Goal: Information Seeking & Learning: Learn about a topic

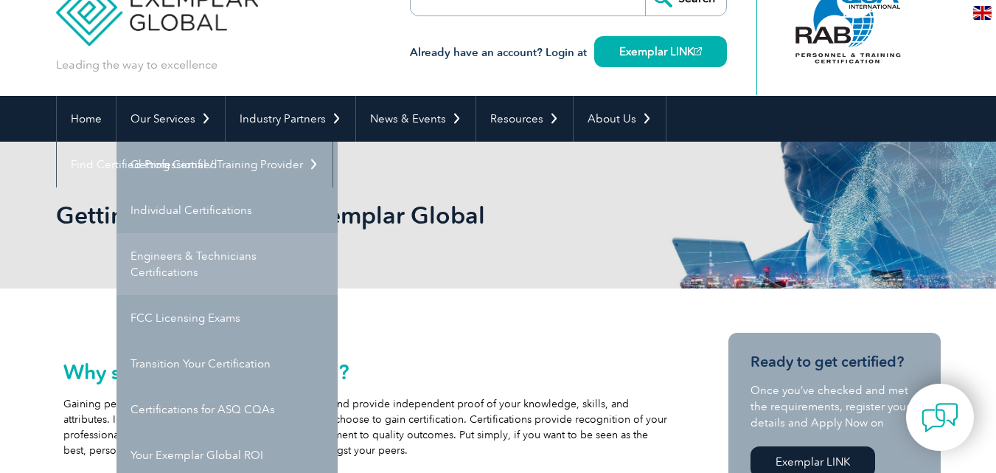
scroll to position [42, 0]
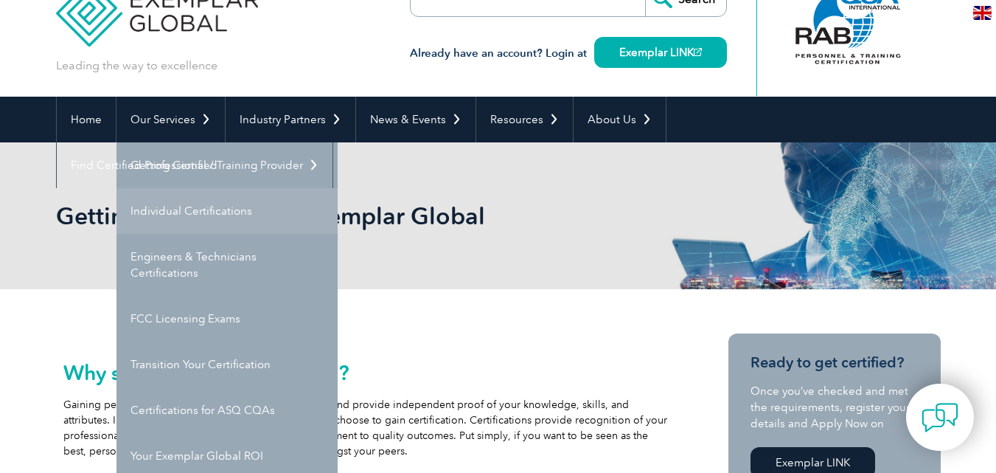
click at [184, 206] on link "Individual Certifications" at bounding box center [226, 211] width 221 height 46
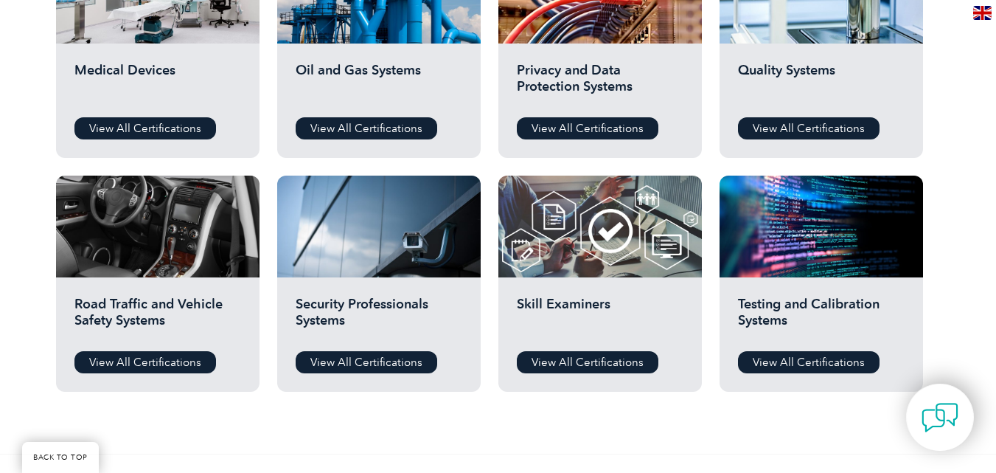
scroll to position [1091, 0]
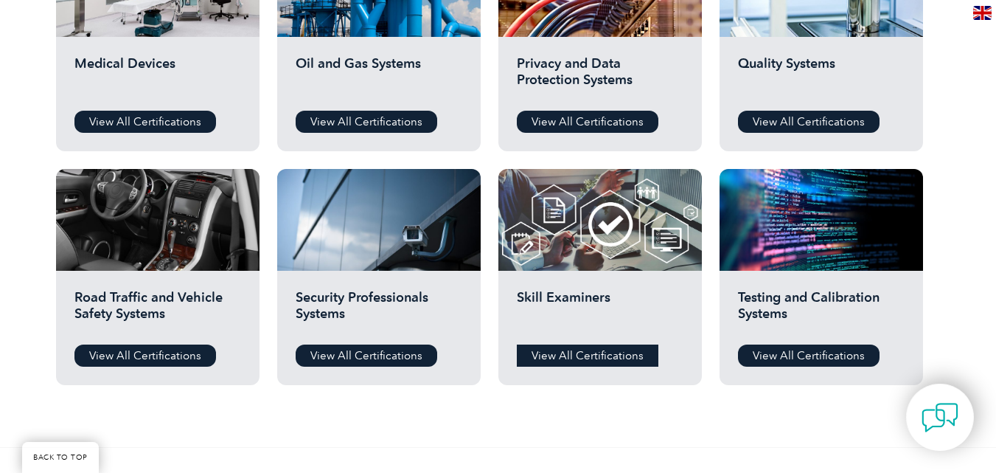
click at [596, 354] on link "View All Certifications" at bounding box center [588, 355] width 142 height 22
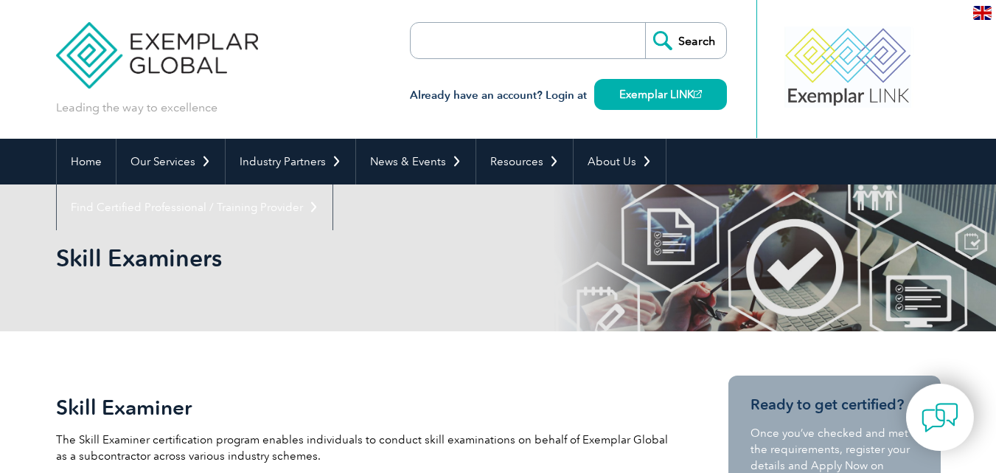
click at [537, 30] on input "search" at bounding box center [495, 40] width 155 height 35
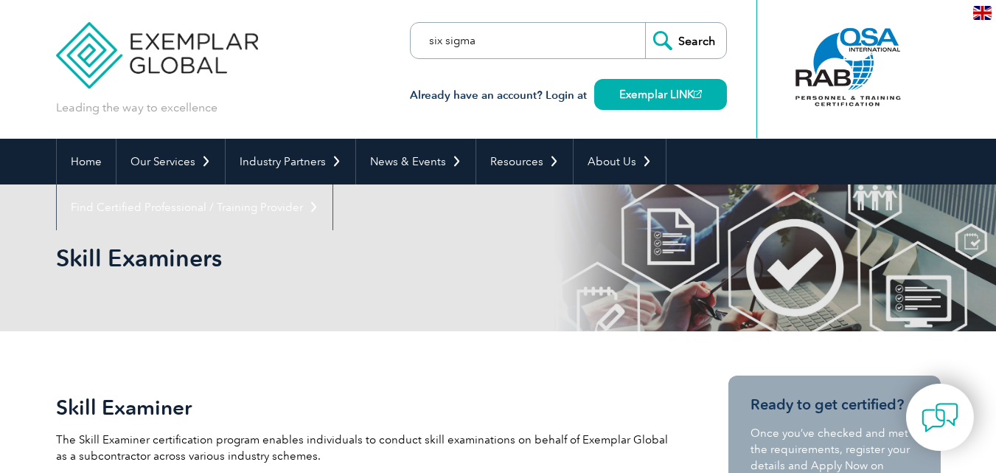
type input "six sigma"
click at [645, 23] on input "Search" at bounding box center [685, 40] width 81 height 35
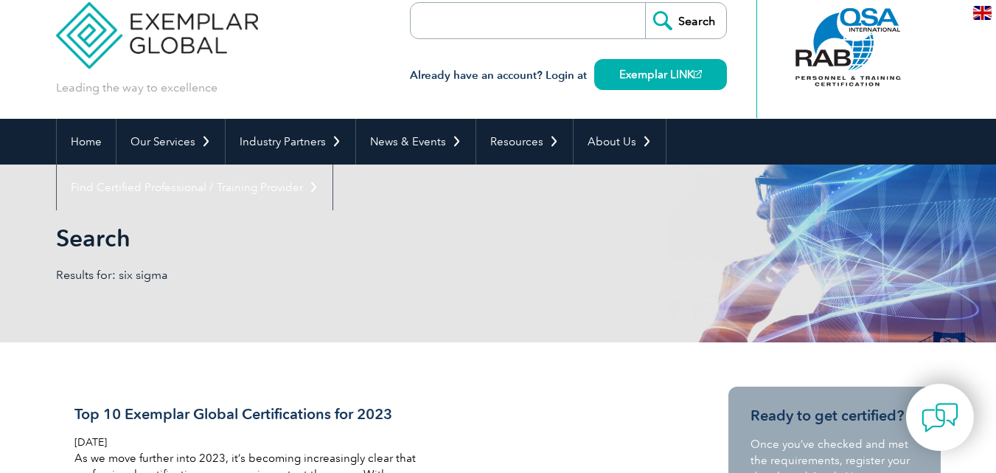
scroll to position [18, 0]
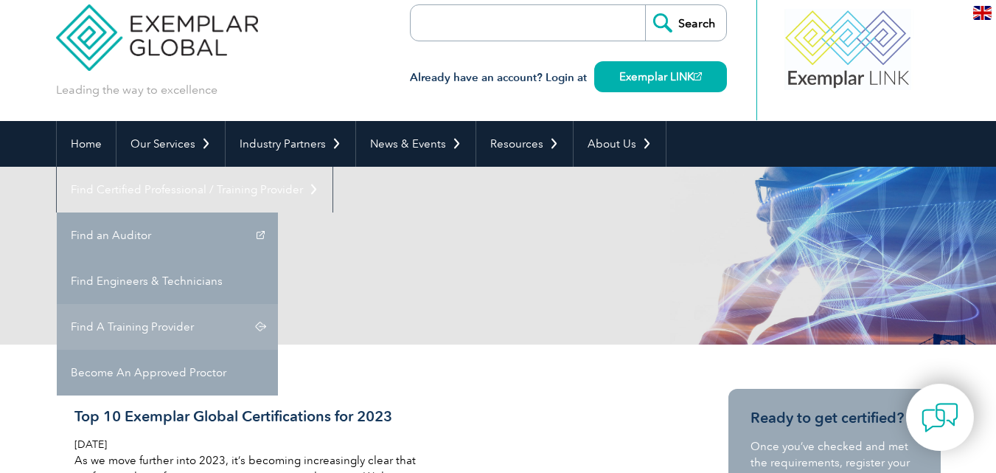
click at [278, 304] on link "Find A Training Provider" at bounding box center [167, 327] width 221 height 46
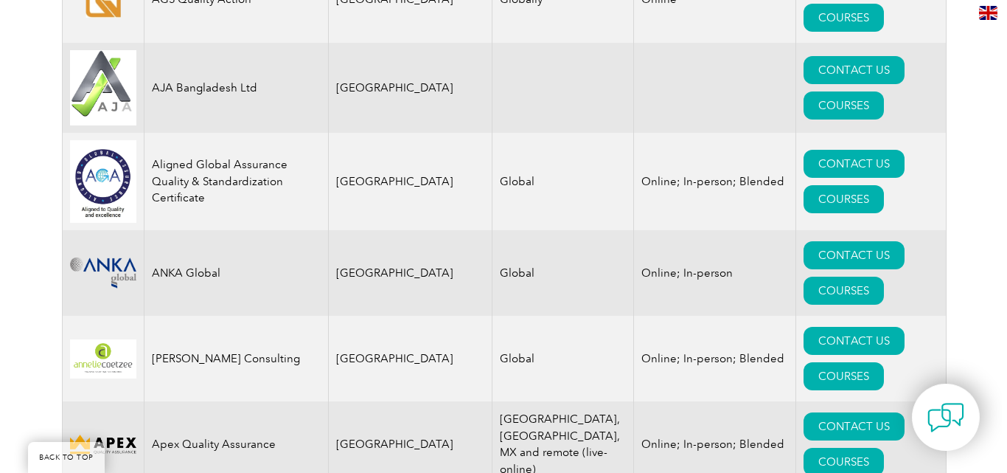
scroll to position [1586, 0]
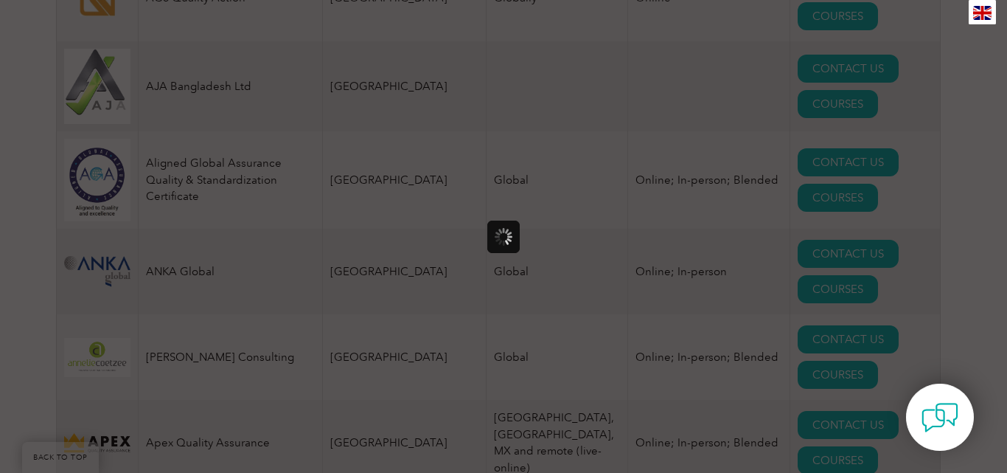
scroll to position [0, 0]
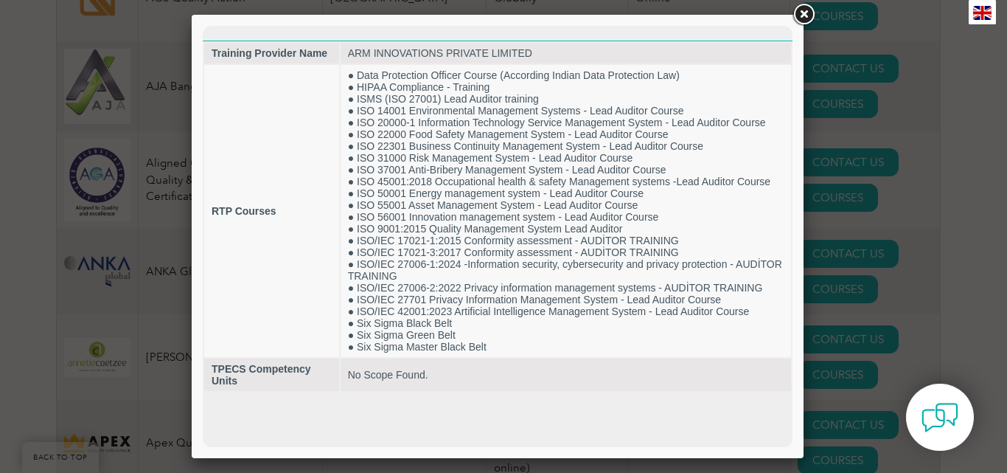
click at [801, 12] on link at bounding box center [803, 14] width 27 height 27
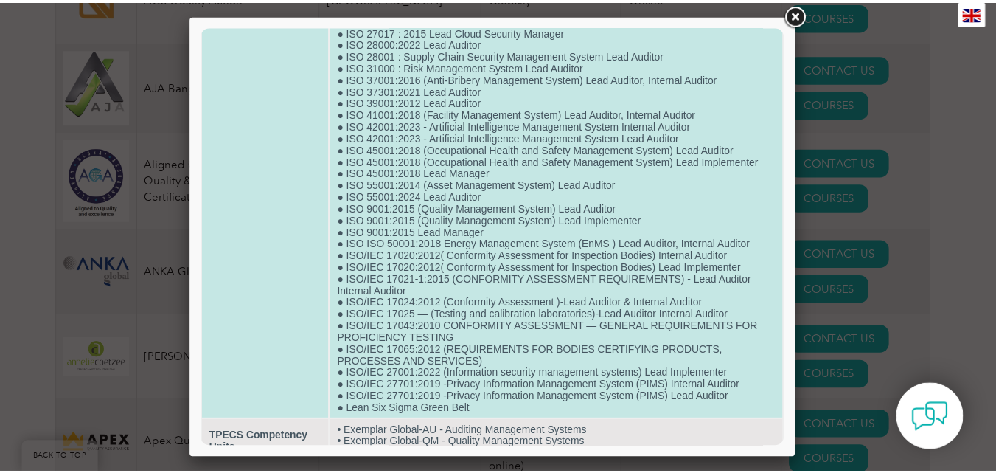
scroll to position [512, 0]
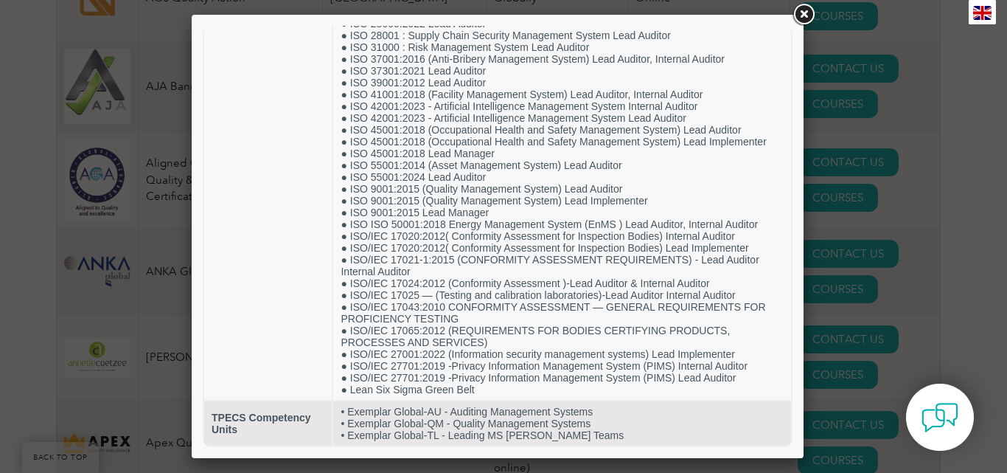
click at [801, 18] on link at bounding box center [803, 14] width 27 height 27
